Goal: Register for event/course

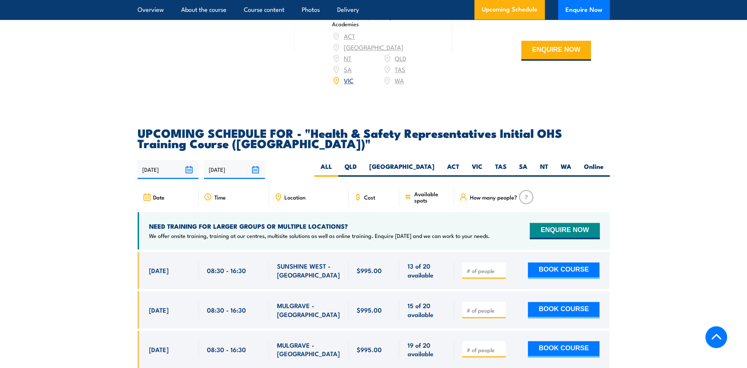
scroll to position [1144, 0]
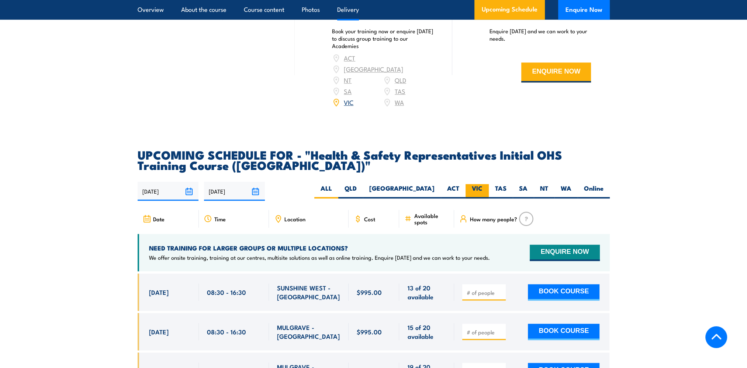
click at [480, 184] on label "VIC" at bounding box center [477, 191] width 23 height 14
drag, startPoint x: 480, startPoint y: 176, endPoint x: 473, endPoint y: 179, distance: 7.6
click at [473, 184] on label "VIC" at bounding box center [477, 191] width 23 height 14
click at [483, 184] on input "VIC" at bounding box center [485, 186] width 5 height 5
radio input "true"
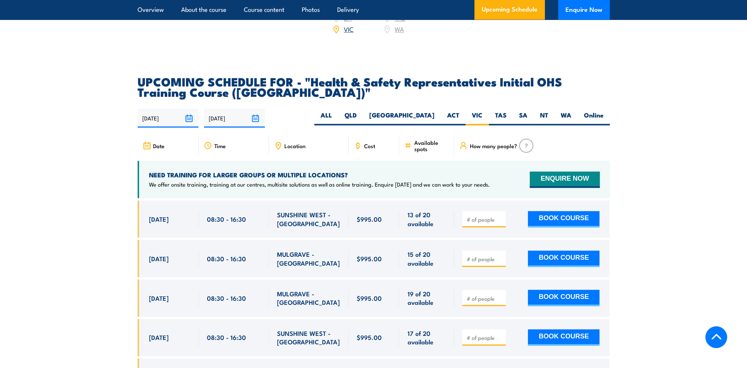
scroll to position [1218, 0]
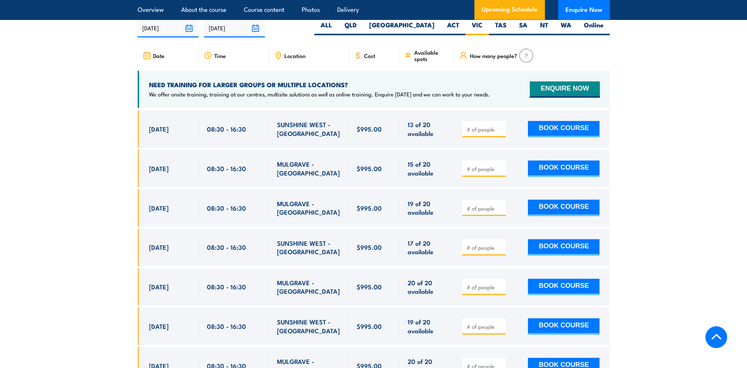
scroll to position [1320, 0]
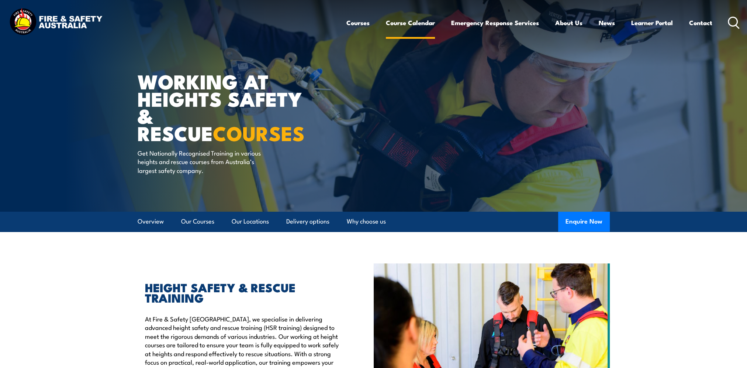
click at [414, 21] on link "Course Calendar" at bounding box center [410, 23] width 49 height 20
